Goal: Task Accomplishment & Management: Manage account settings

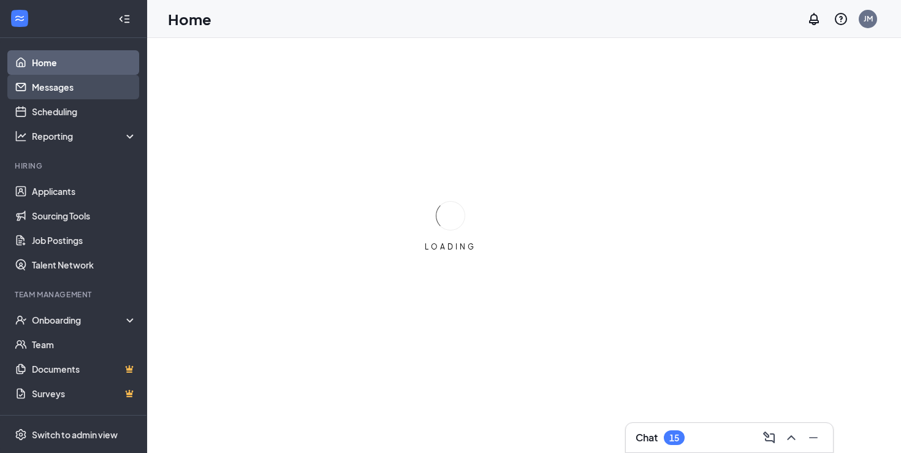
click at [56, 88] on link "Messages" at bounding box center [84, 87] width 105 height 25
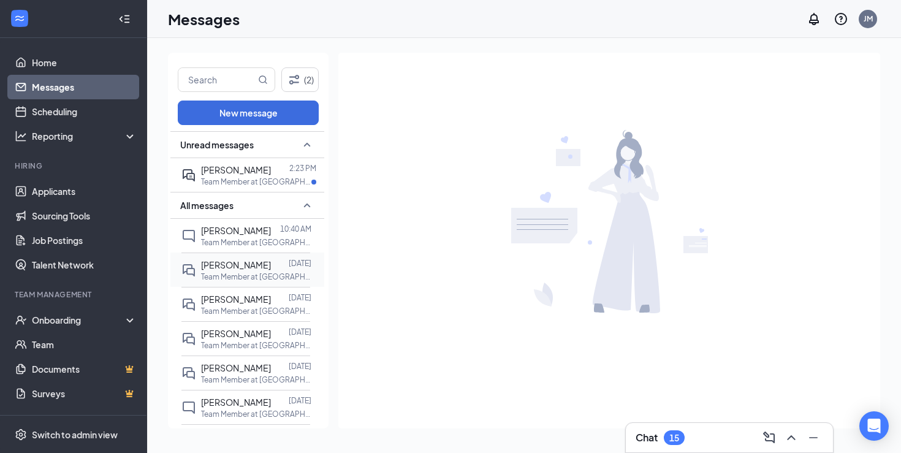
click at [264, 264] on span "[PERSON_NAME]" at bounding box center [236, 264] width 70 height 11
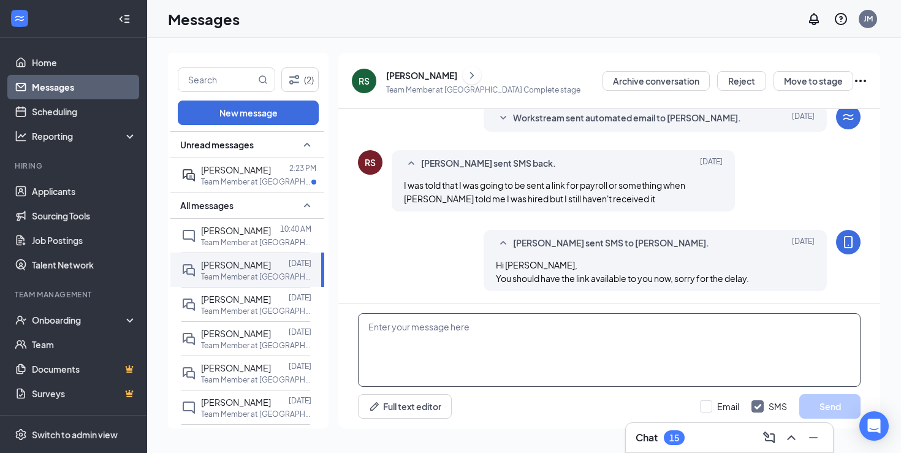
scroll to position [267, 0]
click at [474, 340] on textarea at bounding box center [609, 350] width 502 height 74
click at [271, 165] on div at bounding box center [280, 169] width 18 height 13
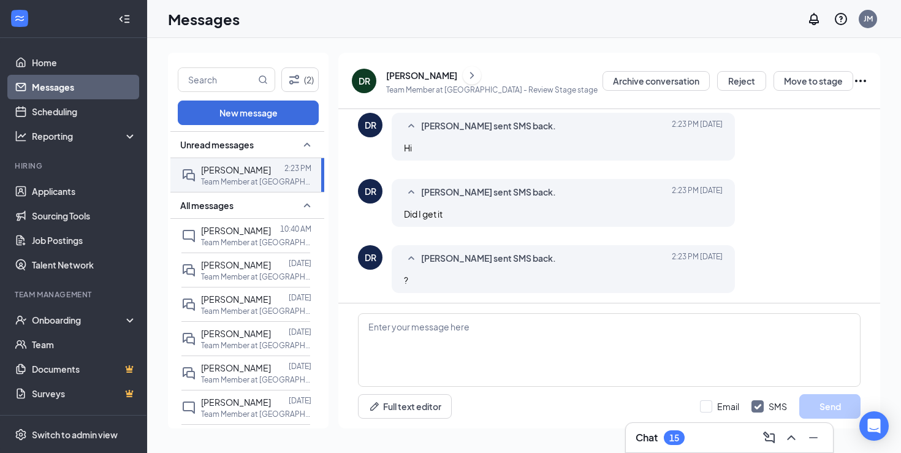
scroll to position [306, 0]
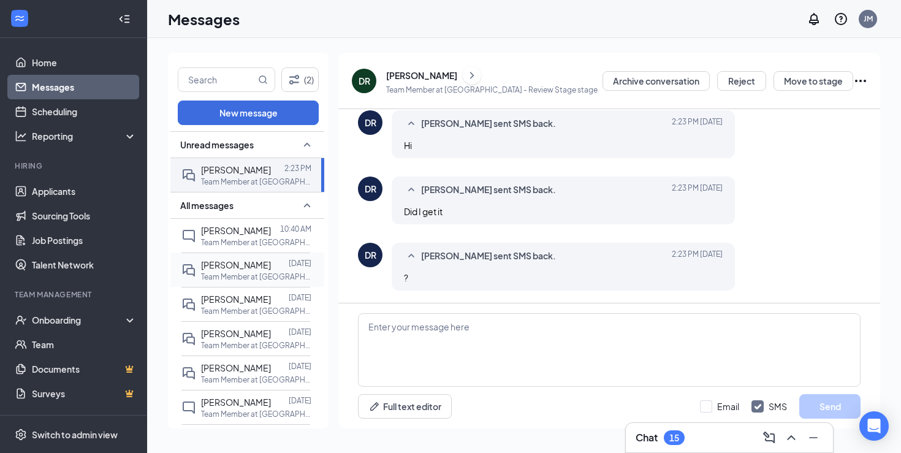
click at [256, 274] on p "Team Member at [GEOGRAPHIC_DATA]" at bounding box center [256, 276] width 110 height 10
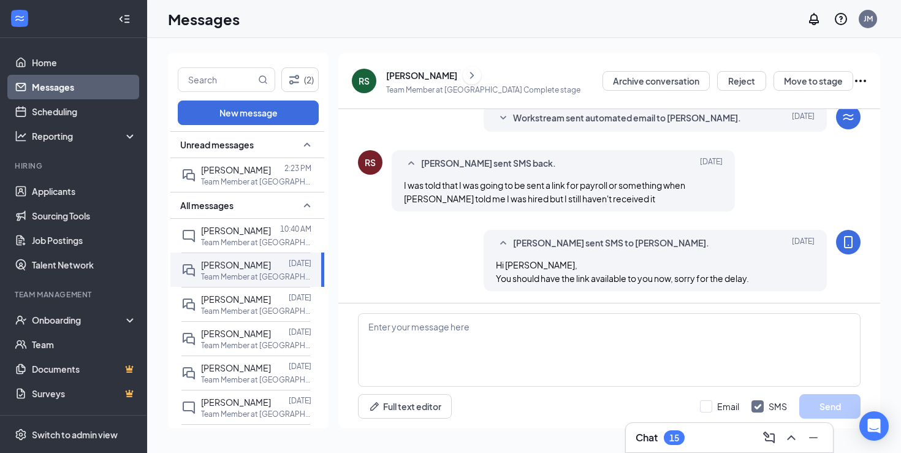
scroll to position [267, 0]
click at [504, 341] on textarea at bounding box center [609, 350] width 502 height 74
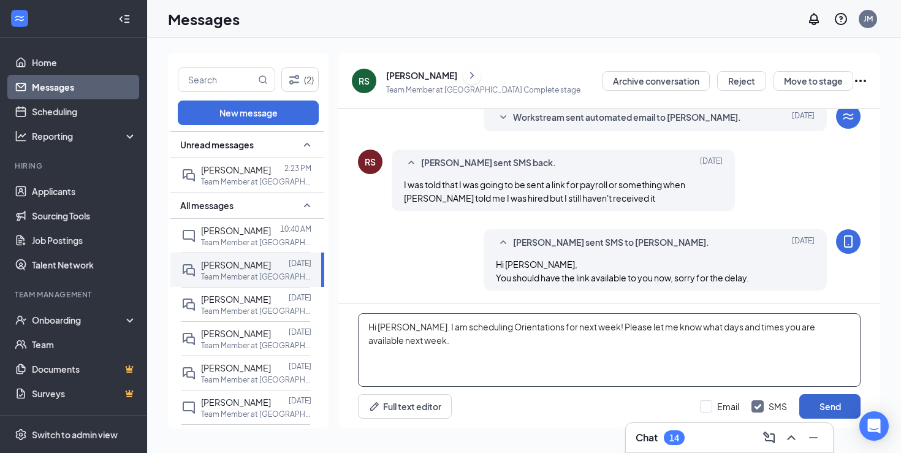
type textarea "Hi [PERSON_NAME]. I am scheduling Orientations for next week! Please let me kno…"
click at [827, 408] on button "Send" at bounding box center [829, 406] width 61 height 25
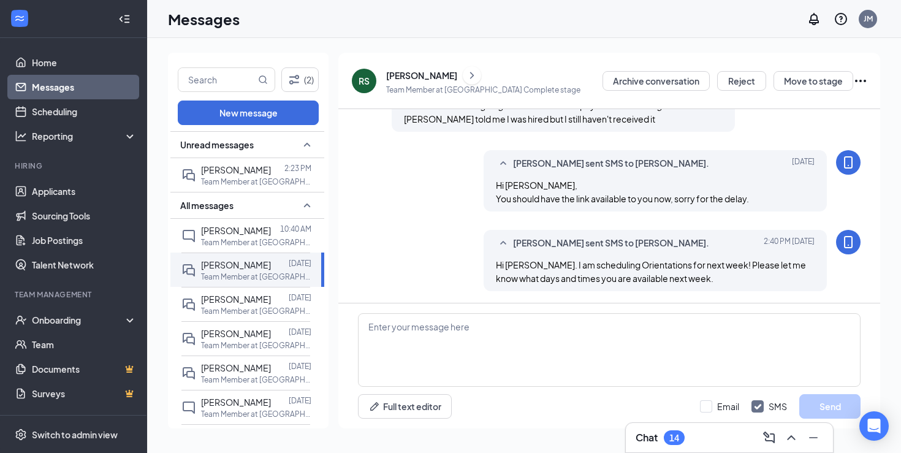
scroll to position [347, 0]
click at [233, 302] on span "[PERSON_NAME]" at bounding box center [236, 299] width 70 height 11
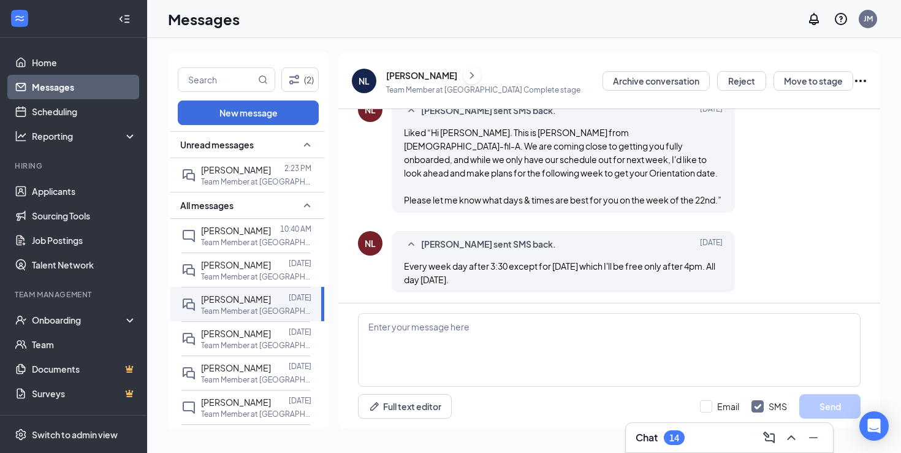
scroll to position [409, 0]
click at [436, 388] on div "Full text editor Email SMS Send" at bounding box center [609, 365] width 542 height 125
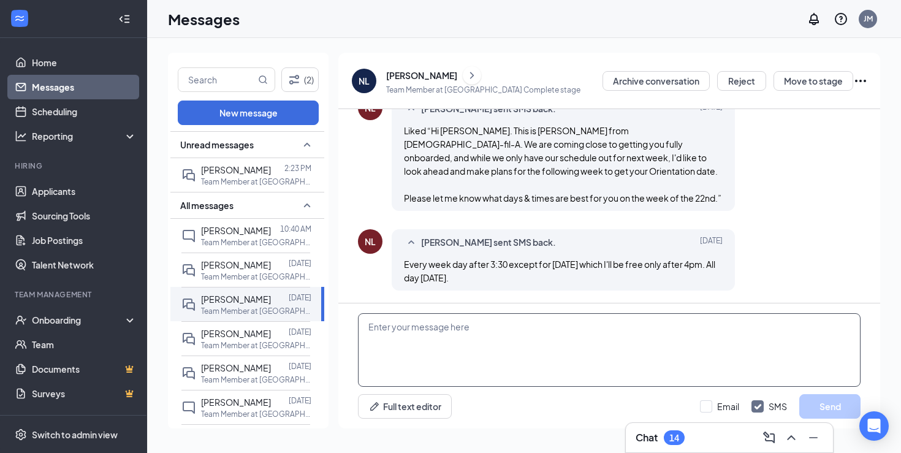
click at [436, 358] on textarea at bounding box center [609, 350] width 502 height 74
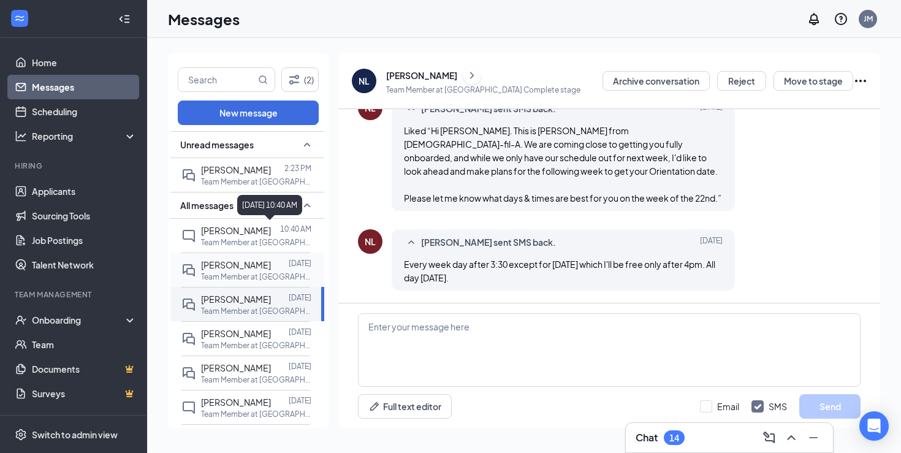
click at [256, 265] on span "[PERSON_NAME]" at bounding box center [236, 264] width 70 height 11
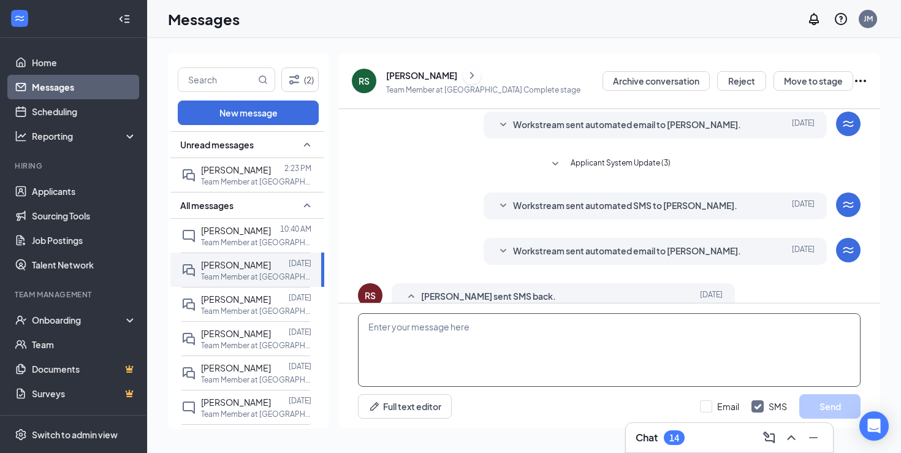
click at [507, 358] on textarea at bounding box center [609, 350] width 502 height 74
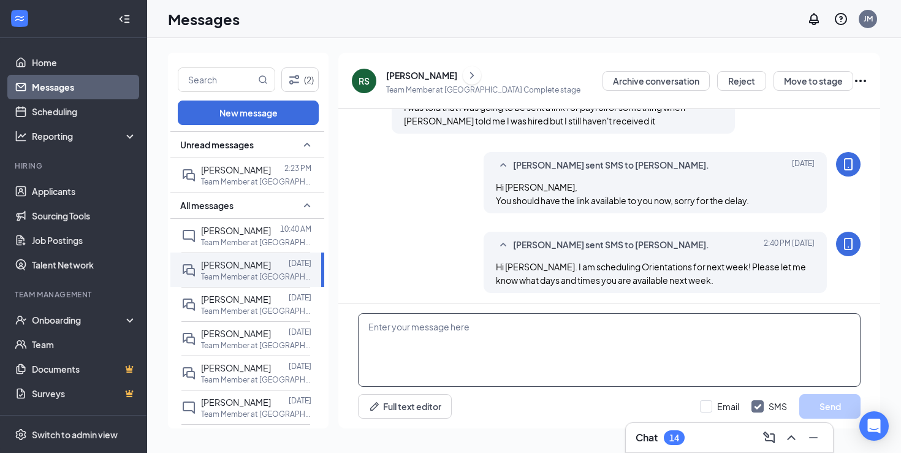
scroll to position [301, 0]
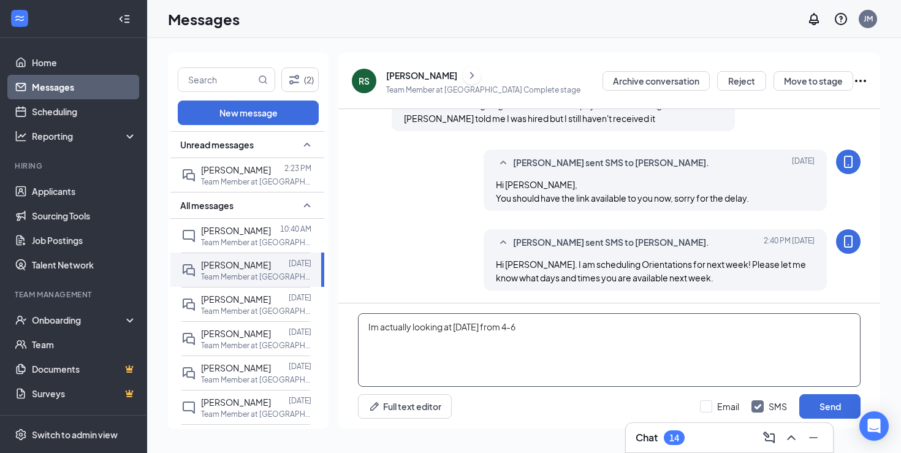
click at [490, 330] on textarea "Im actually looking at [DATE] from 4-6" at bounding box center [609, 350] width 502 height 74
click at [648, 355] on textarea "Im actually looking at [DATE] from 4-6" at bounding box center [609, 350] width 502 height 74
type textarea "Im actually looking at [DATE] from 4-6. How does that sound?"
click at [830, 406] on button "Send" at bounding box center [829, 406] width 61 height 25
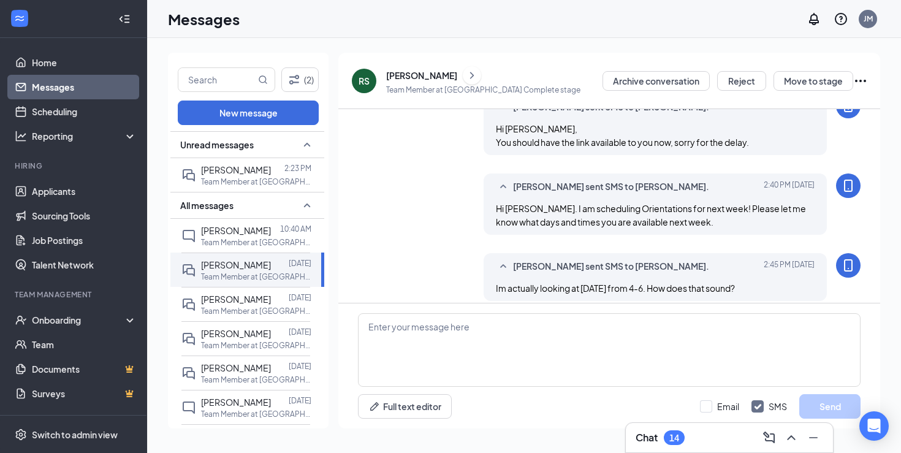
scroll to position [368, 0]
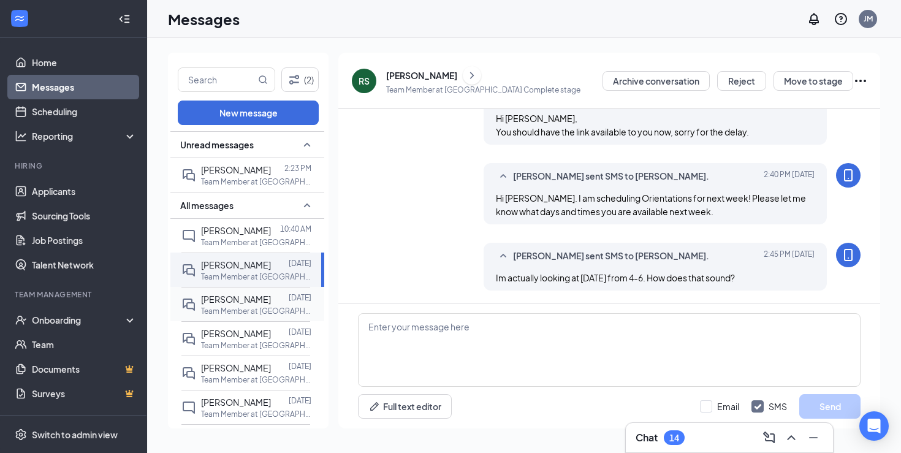
click at [271, 297] on div at bounding box center [280, 298] width 18 height 13
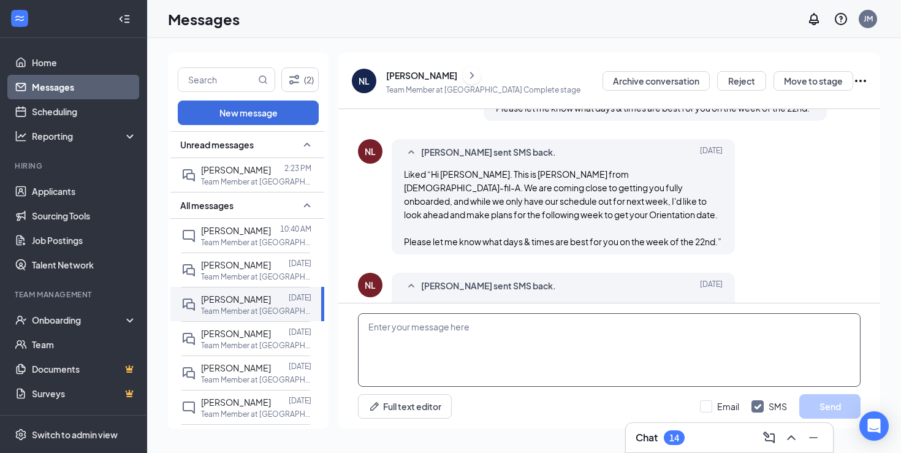
click at [491, 330] on textarea at bounding box center [609, 350] width 502 height 74
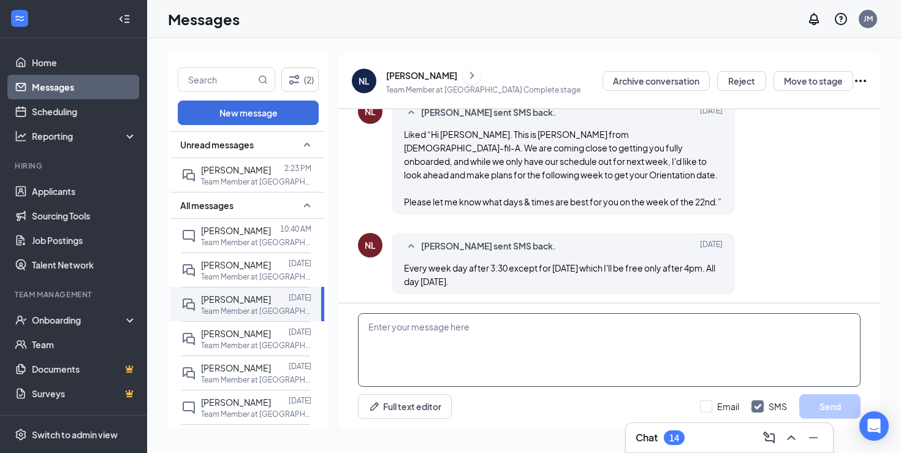
scroll to position [409, 0]
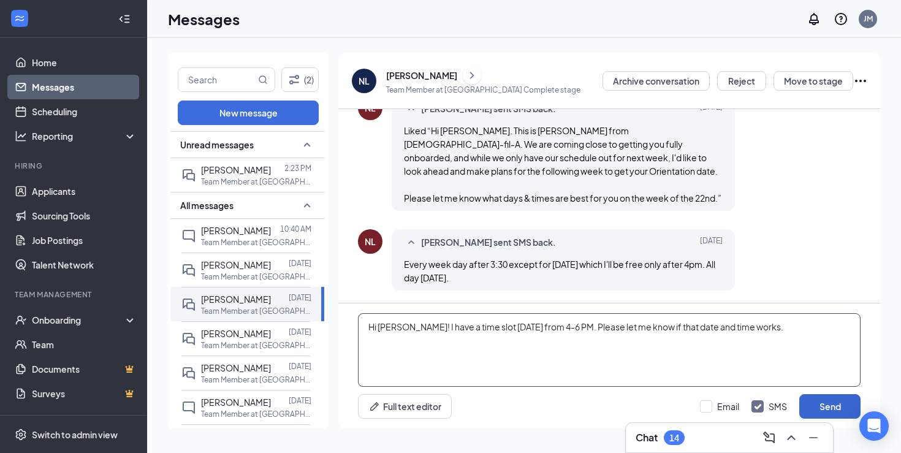
type textarea "Hi [PERSON_NAME]! I have a time slot [DATE] from 4-6 PM. Please let me know if …"
click at [824, 405] on button "Send" at bounding box center [829, 406] width 61 height 25
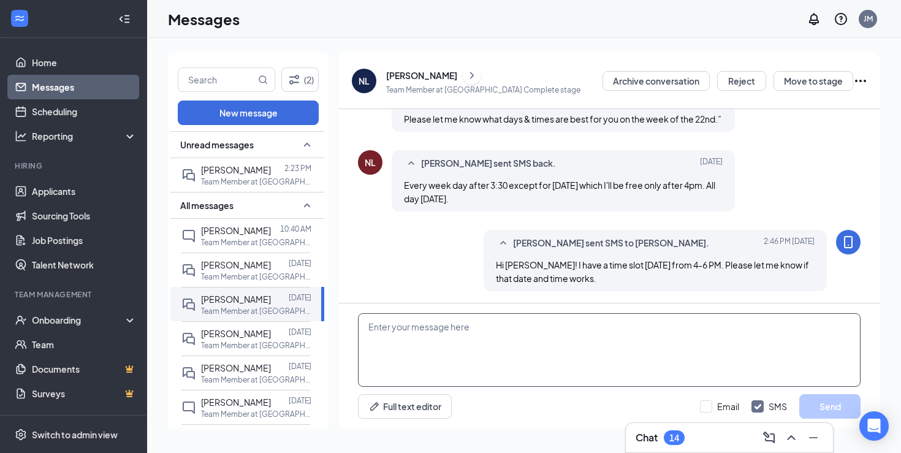
scroll to position [489, 0]
click at [457, 336] on textarea at bounding box center [609, 350] width 502 height 74
paste textarea "Please bring all black non-slip shoes, as well as download the apps 'Slack' and…"
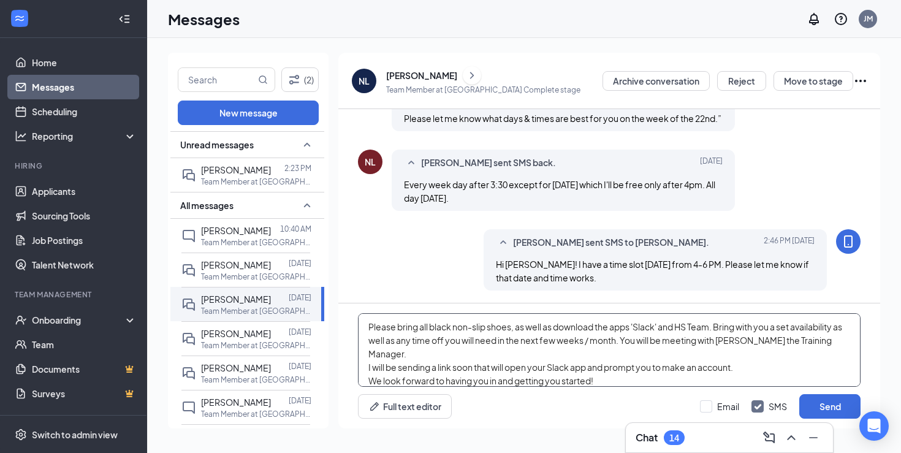
click at [418, 329] on textarea "Please bring all black non-slip shoes, as well as download the apps 'Slack' and…" at bounding box center [609, 350] width 502 height 74
type textarea "Please wear all black non-slip shoes, as well as download the apps 'Slack' and …"
click at [835, 404] on button "Send" at bounding box center [829, 406] width 61 height 25
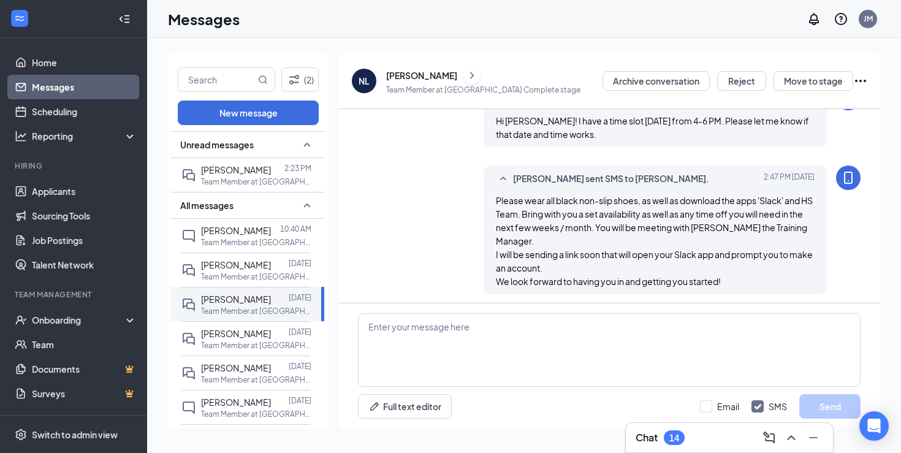
click at [892, 353] on div "(2) New message Unread messages [PERSON_NAME] 2:23 PM Team Member at [GEOGRAPHI…" at bounding box center [524, 245] width 754 height 415
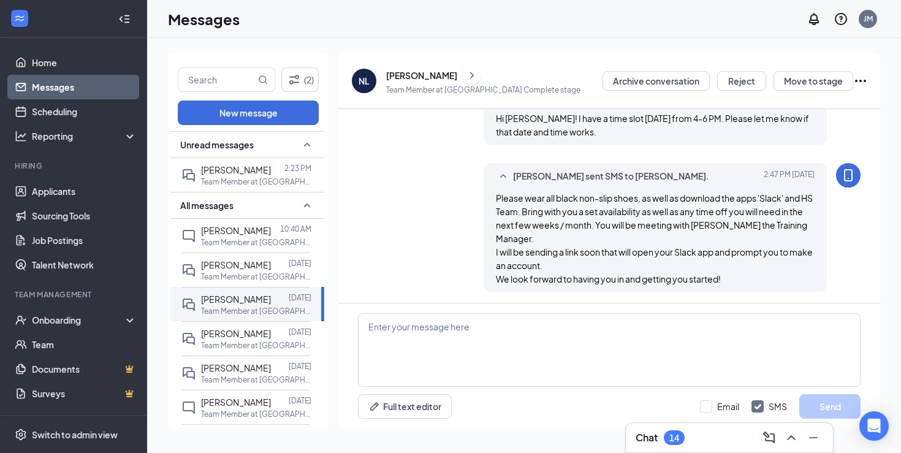
scroll to position [636, 0]
click at [226, 266] on span "[PERSON_NAME]" at bounding box center [236, 264] width 70 height 11
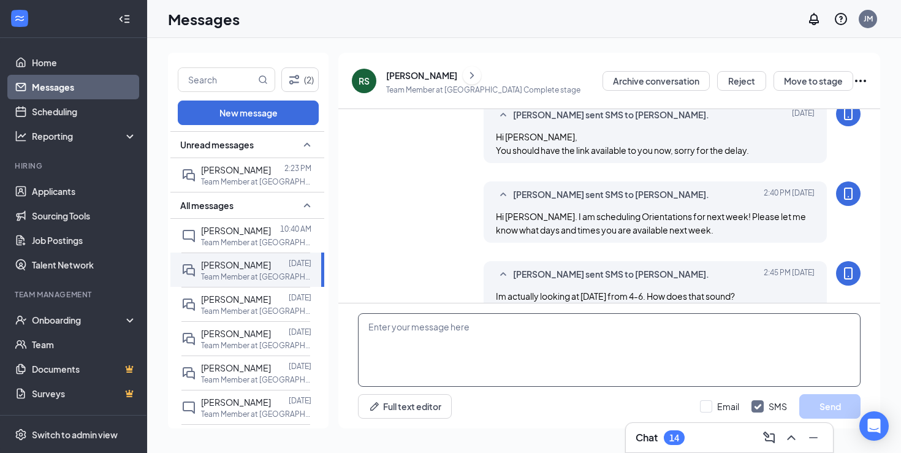
scroll to position [322, 0]
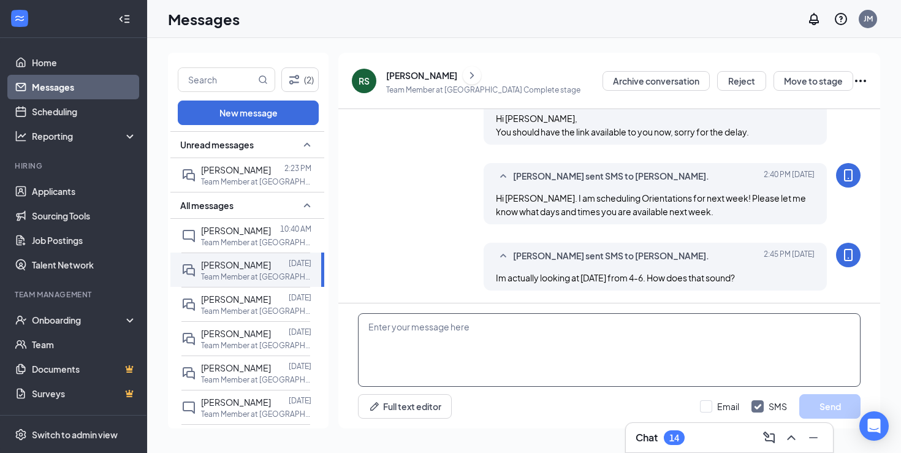
click at [495, 343] on textarea at bounding box center [609, 350] width 502 height 74
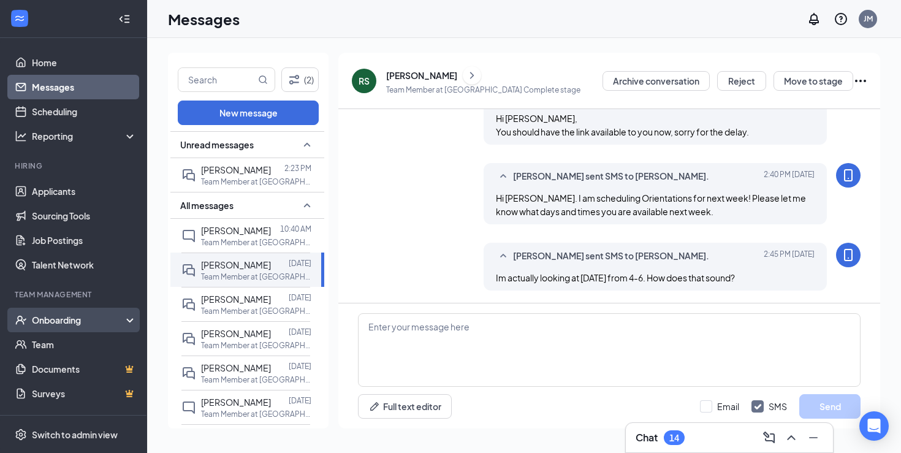
click at [80, 326] on div "Onboarding" at bounding box center [73, 320] width 147 height 25
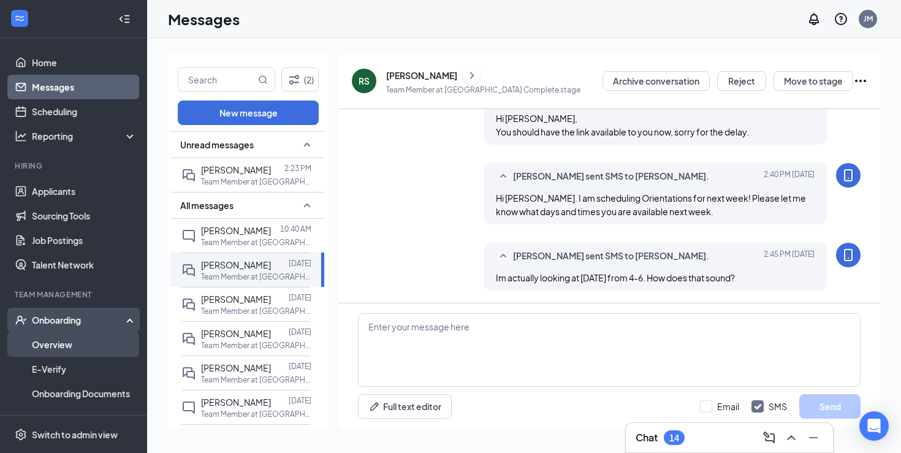
click at [80, 340] on link "Overview" at bounding box center [84, 344] width 105 height 25
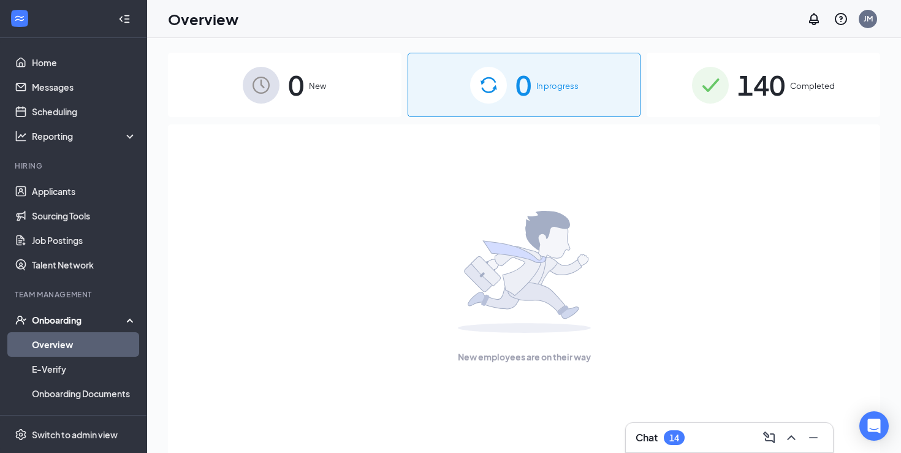
click at [824, 78] on div "140 Completed" at bounding box center [762, 85] width 233 height 64
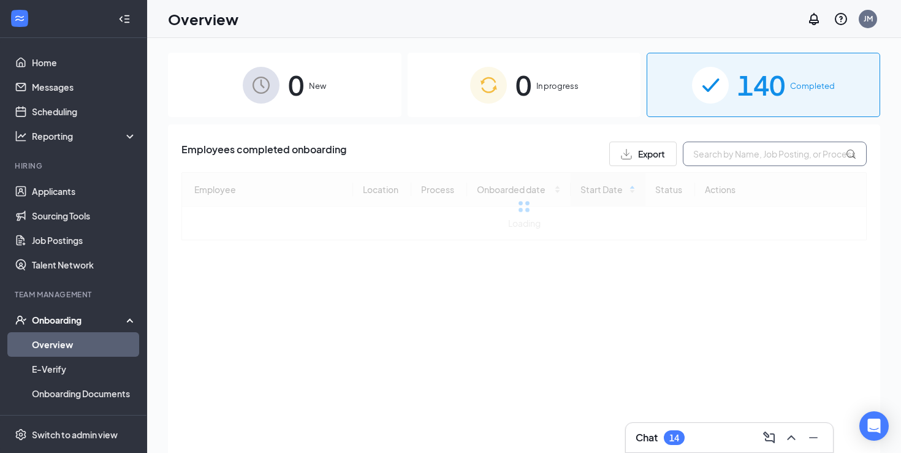
click at [735, 163] on input "text" at bounding box center [775, 154] width 184 height 25
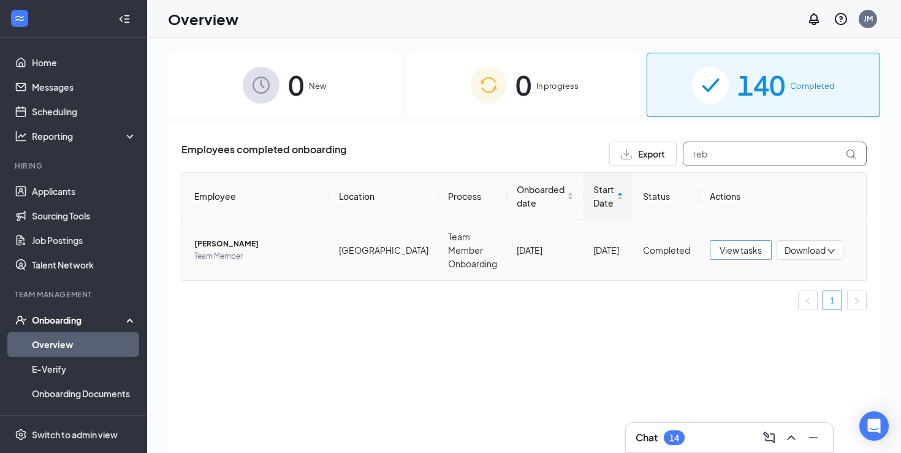
type input "reb"
click at [747, 245] on span "View tasks" at bounding box center [740, 249] width 42 height 13
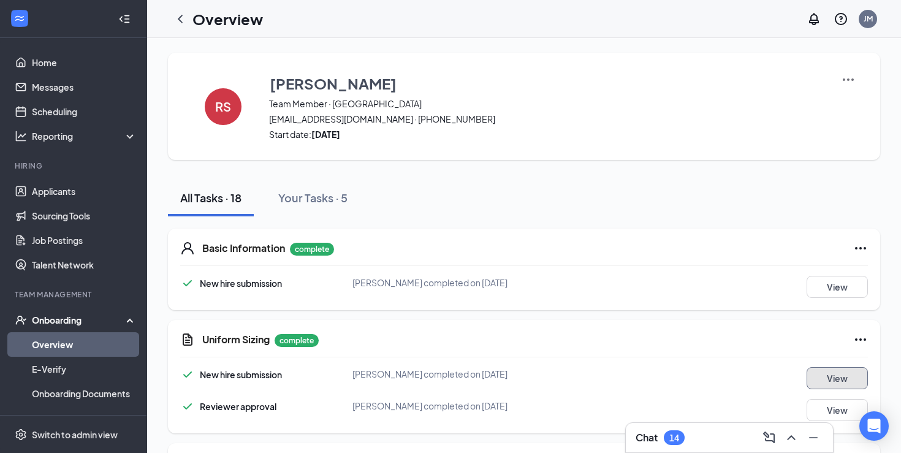
click at [841, 379] on button "View" at bounding box center [836, 378] width 61 height 22
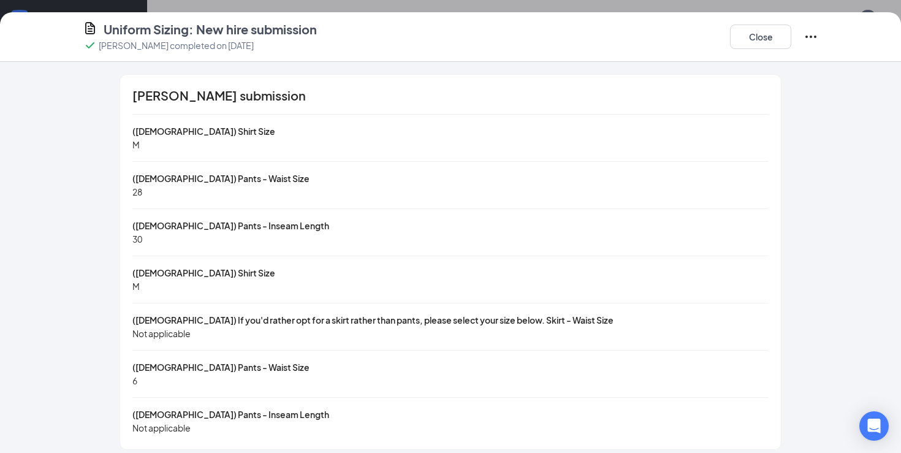
scroll to position [9, 0]
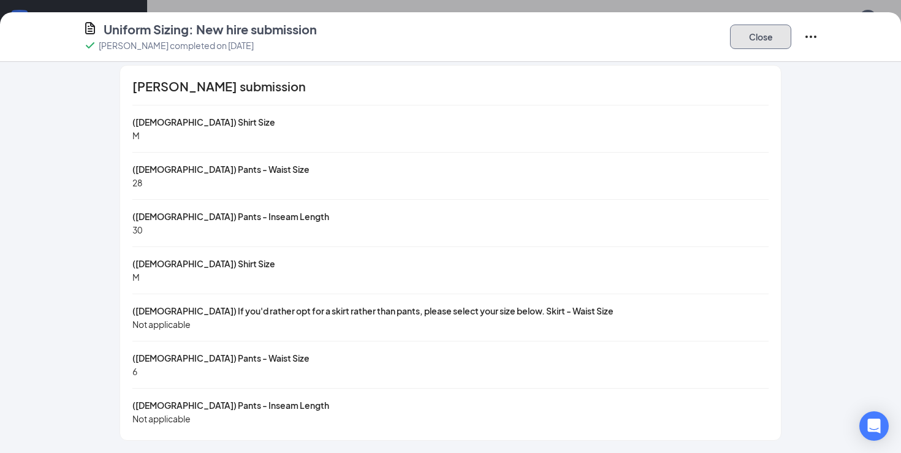
click at [753, 37] on button "Close" at bounding box center [760, 37] width 61 height 25
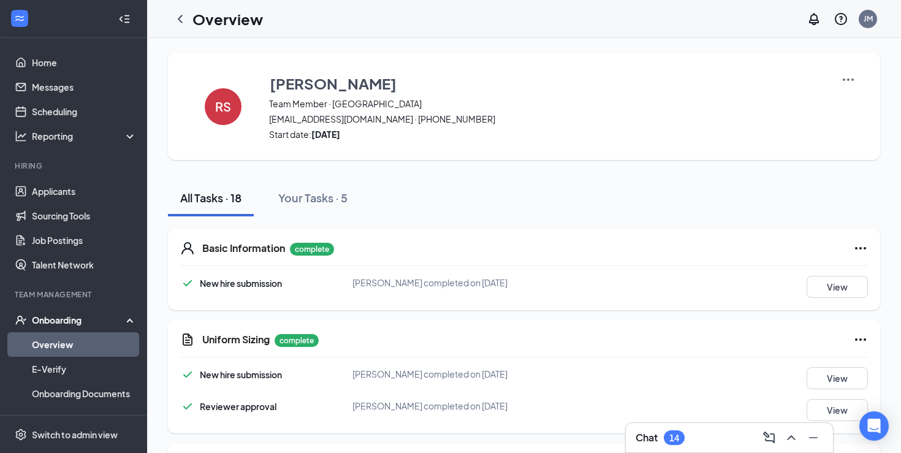
click at [72, 347] on link "Overview" at bounding box center [84, 344] width 105 height 25
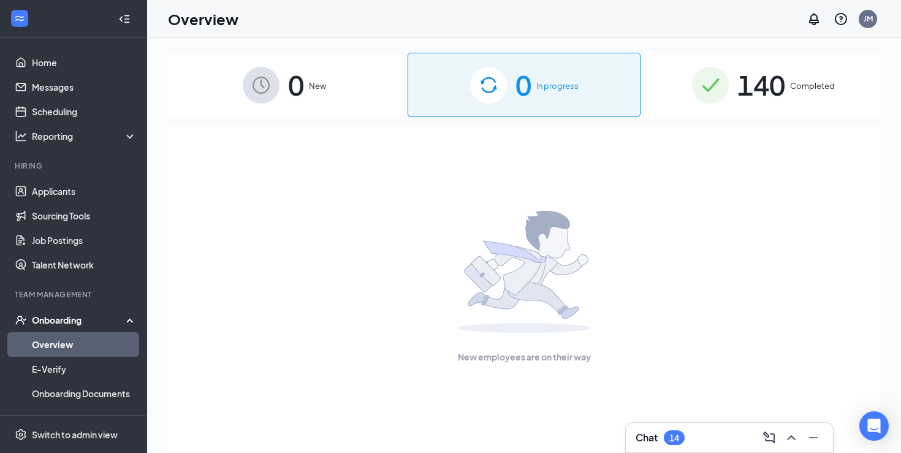
click at [786, 80] on div "140 Completed" at bounding box center [762, 85] width 233 height 64
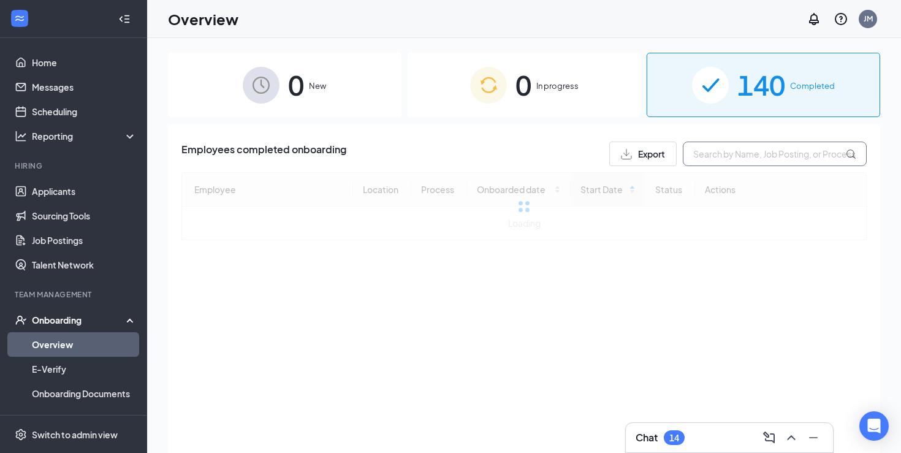
click at [751, 157] on input "text" at bounding box center [775, 154] width 184 height 25
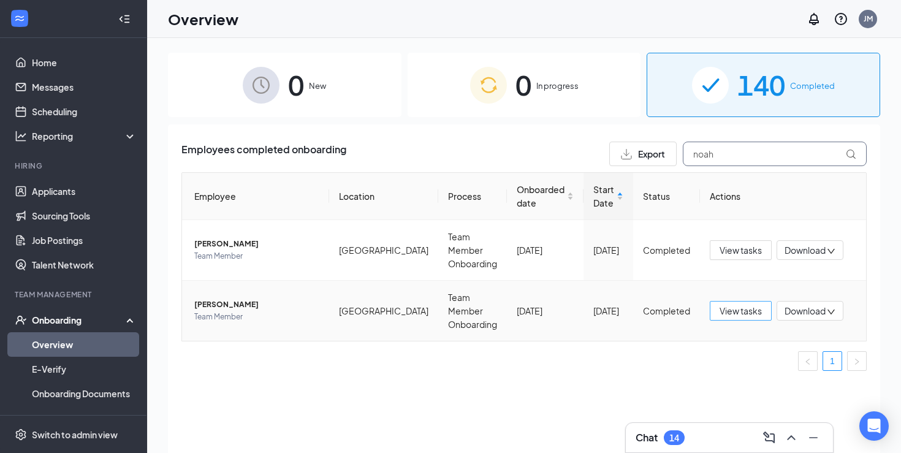
type input "noah"
click at [745, 304] on span "View tasks" at bounding box center [740, 310] width 42 height 13
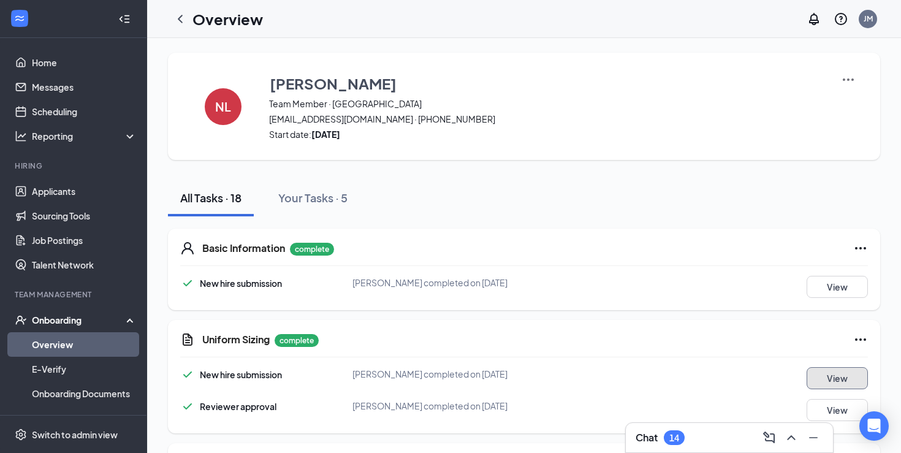
click at [830, 379] on button "View" at bounding box center [836, 378] width 61 height 22
